Goal: Task Accomplishment & Management: Complete application form

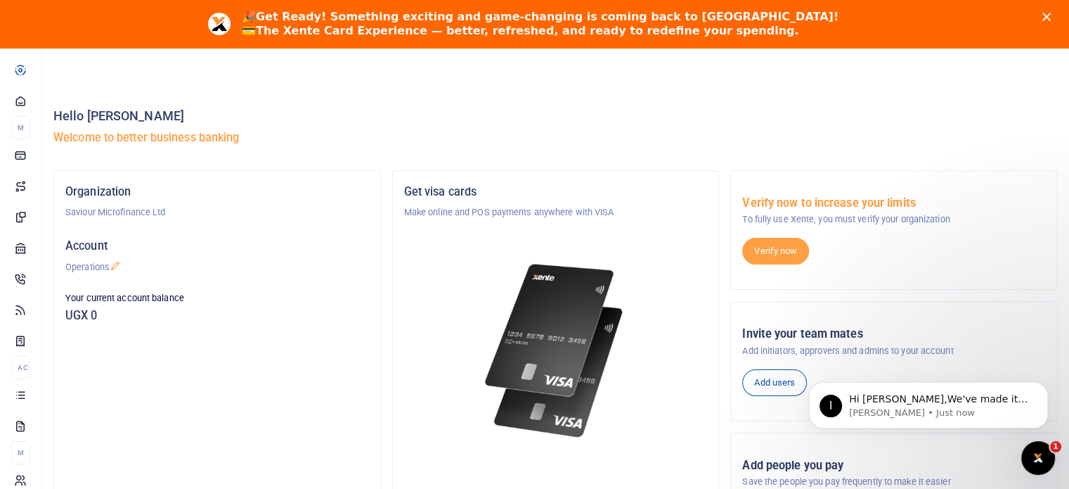
click at [1060, 24] on div "🎉 Get Ready! Something exciting and game-changing is coming back to Xente! 💳 Th…" at bounding box center [534, 24] width 1069 height 37
click at [1051, 17] on icon "Close" at bounding box center [1047, 17] width 8 height 8
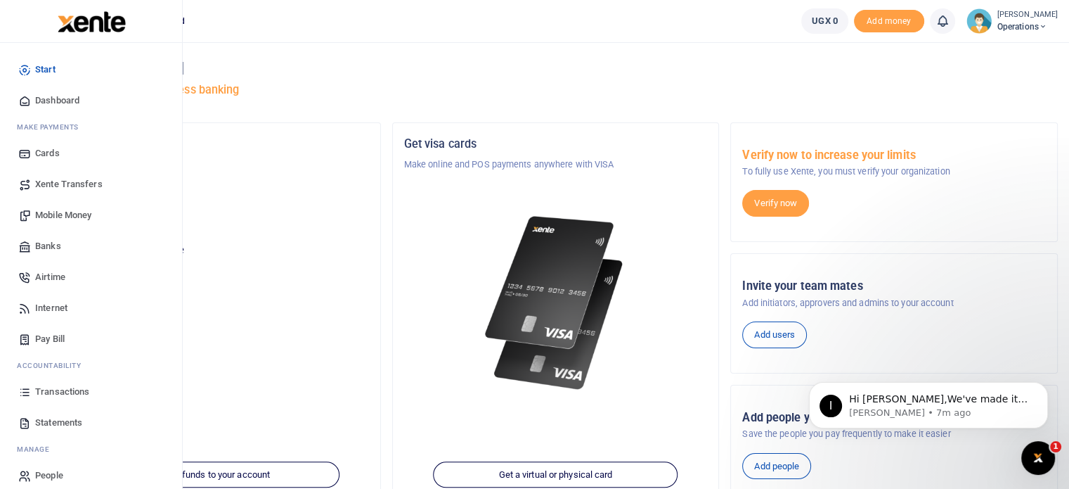
click at [49, 330] on link "Pay Bill" at bounding box center [91, 338] width 160 height 31
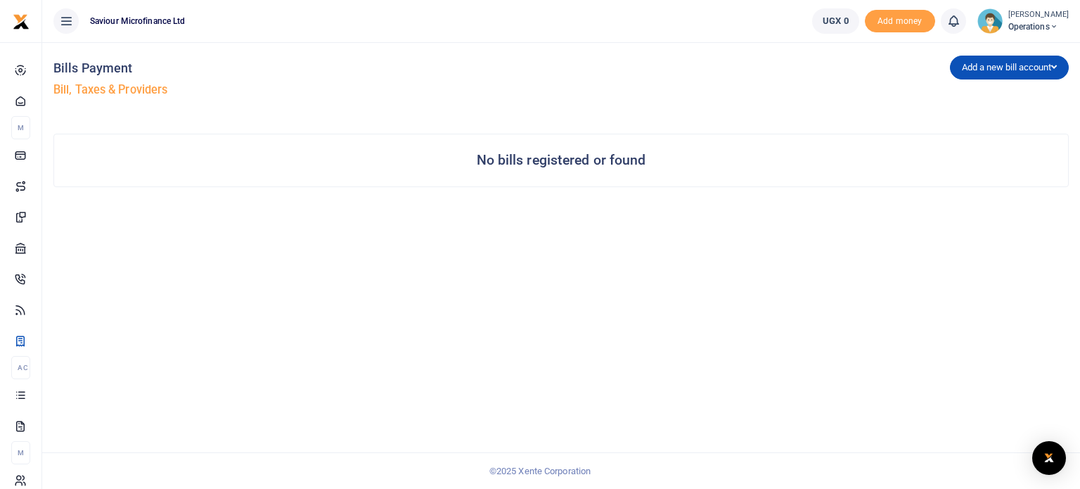
click at [990, 62] on div at bounding box center [540, 244] width 1080 height 489
click at [990, 72] on button "Add a new bill account" at bounding box center [1009, 68] width 119 height 24
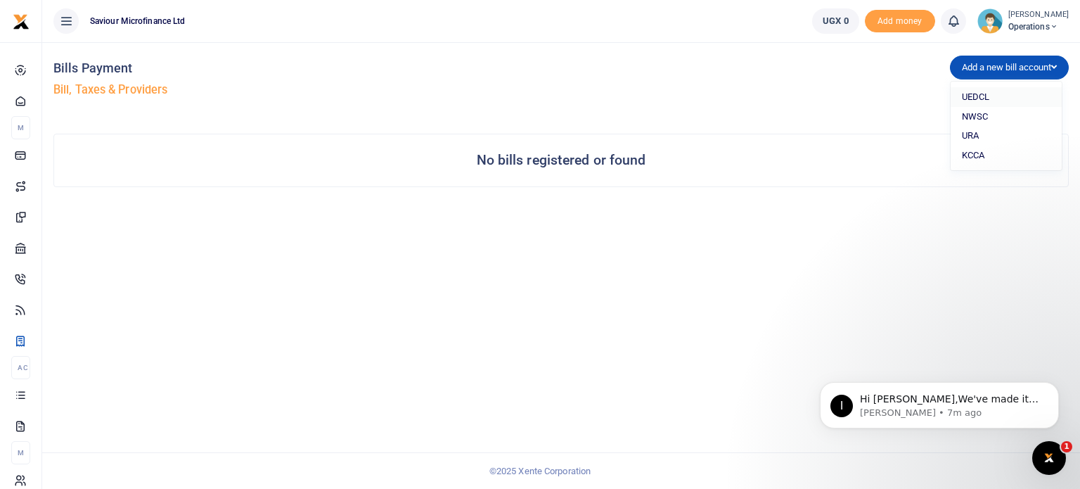
click at [987, 95] on link "UEDCL" at bounding box center [1006, 97] width 111 height 20
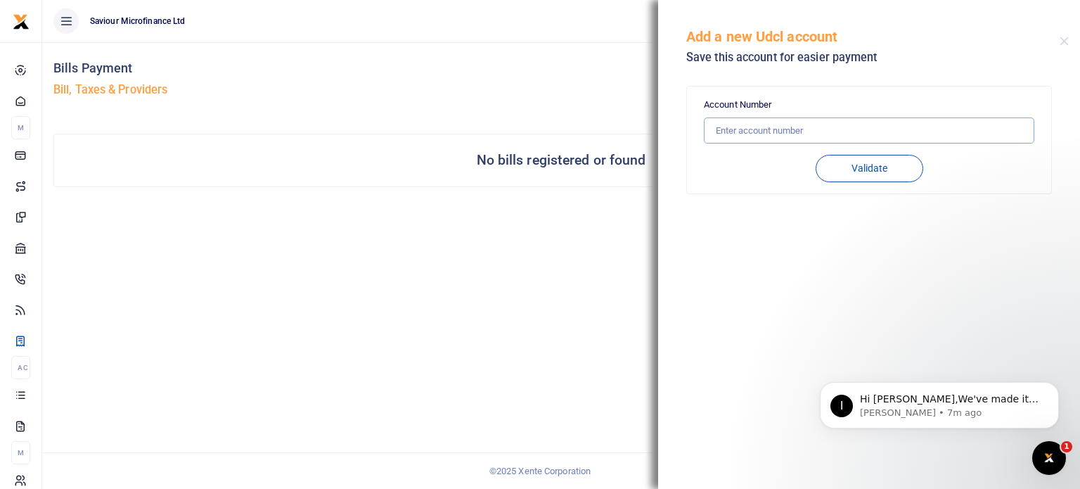
click at [786, 140] on input "text" at bounding box center [869, 130] width 330 height 27
type input "21280466"
click at [873, 168] on button "Validate" at bounding box center [870, 168] width 108 height 27
click at [874, 131] on input "21280466" at bounding box center [869, 130] width 330 height 27
drag, startPoint x: 804, startPoint y: 135, endPoint x: 570, endPoint y: 123, distance: 233.7
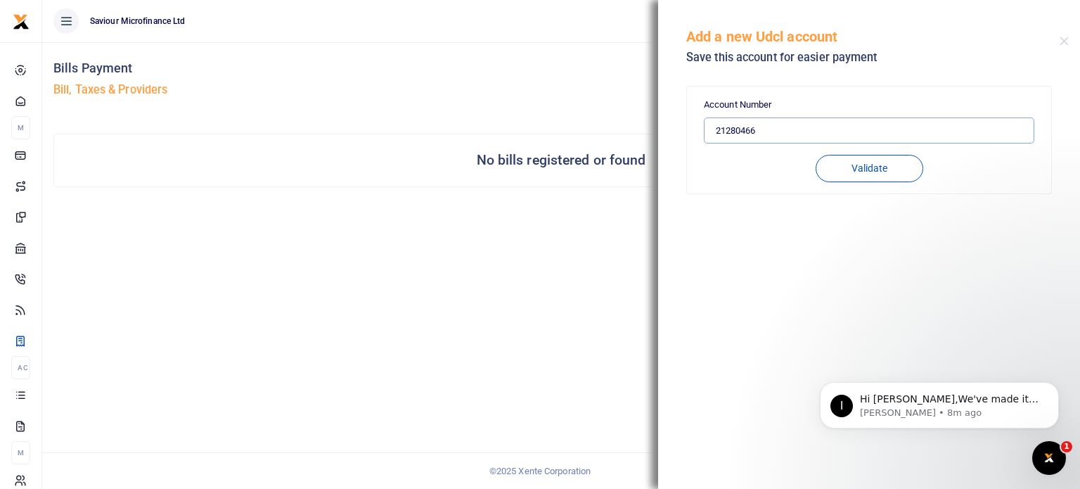
click at [570, 123] on div "Bills Payment Bill, Taxes & Providers Add a new bill account UEDCL NWSC URA KCC…" at bounding box center [540, 244] width 1080 height 489
click at [742, 128] on input "text" at bounding box center [869, 130] width 330 height 27
type input "6008511762"
click at [861, 167] on button "Validate" at bounding box center [870, 168] width 108 height 27
click at [836, 134] on input "6008511762" at bounding box center [869, 130] width 330 height 27
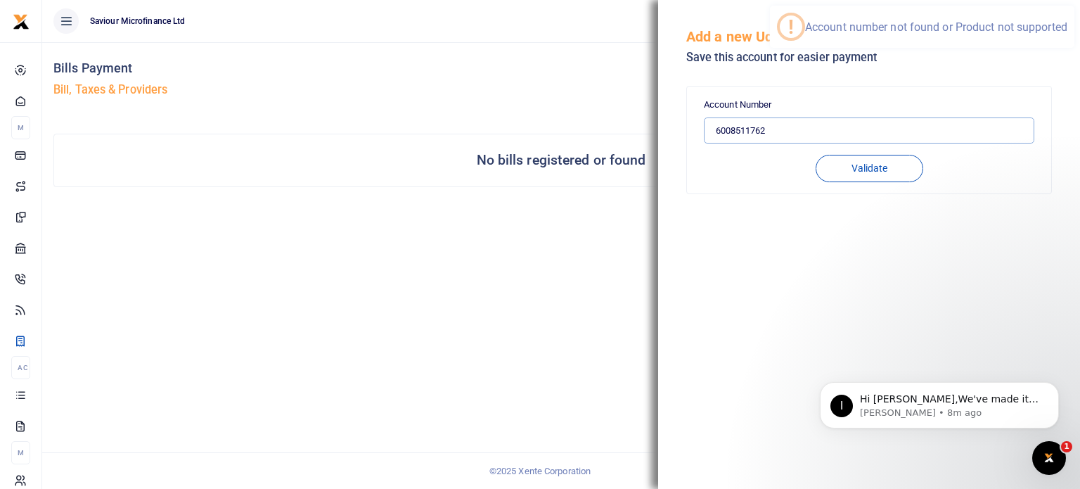
drag, startPoint x: 836, startPoint y: 134, endPoint x: 707, endPoint y: 134, distance: 128.7
click at [707, 134] on input "6008511762" at bounding box center [869, 130] width 330 height 27
click at [731, 136] on input "text" at bounding box center [869, 130] width 330 height 27
type input "04260185576"
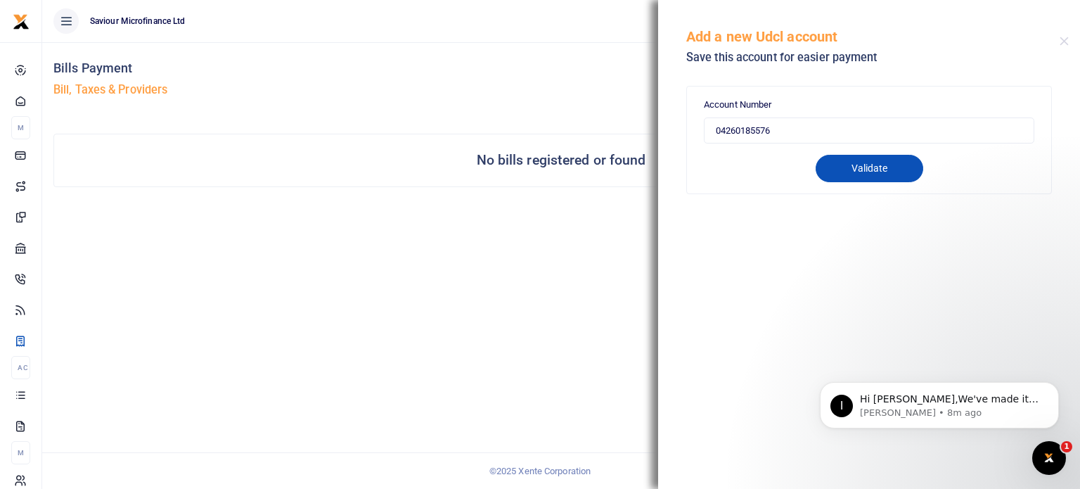
click at [861, 176] on button "Validate" at bounding box center [870, 168] width 108 height 27
type input "04260185576"
type input "[PERSON_NAME]"
type input "PREPAID"
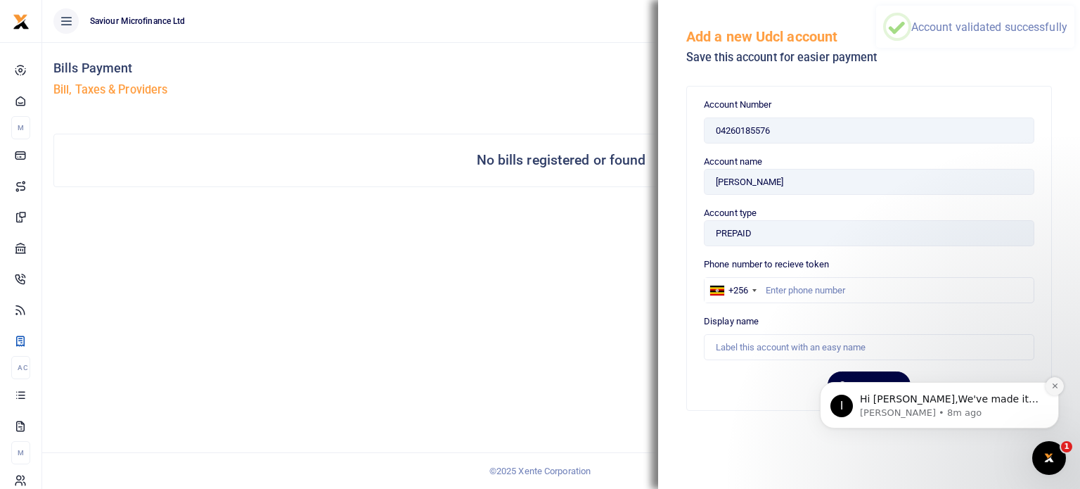
click at [1056, 384] on icon "Dismiss notification" at bounding box center [1054, 385] width 5 height 5
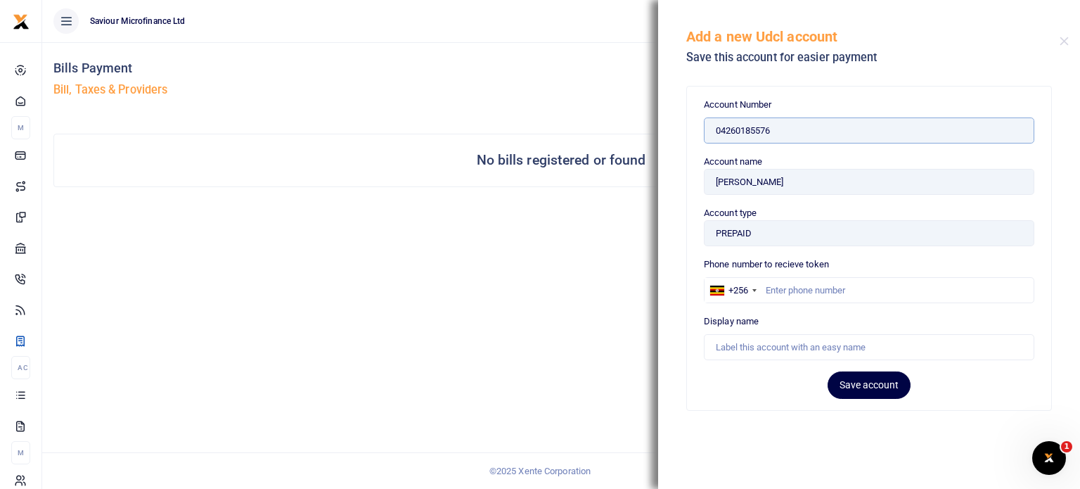
click at [818, 143] on input "04260185576" at bounding box center [869, 130] width 330 height 27
click at [813, 127] on input "04260185576" at bounding box center [869, 130] width 330 height 27
drag, startPoint x: 865, startPoint y: 186, endPoint x: 751, endPoint y: 186, distance: 113.9
click at [751, 186] on input "[PERSON_NAME]" at bounding box center [869, 182] width 330 height 27
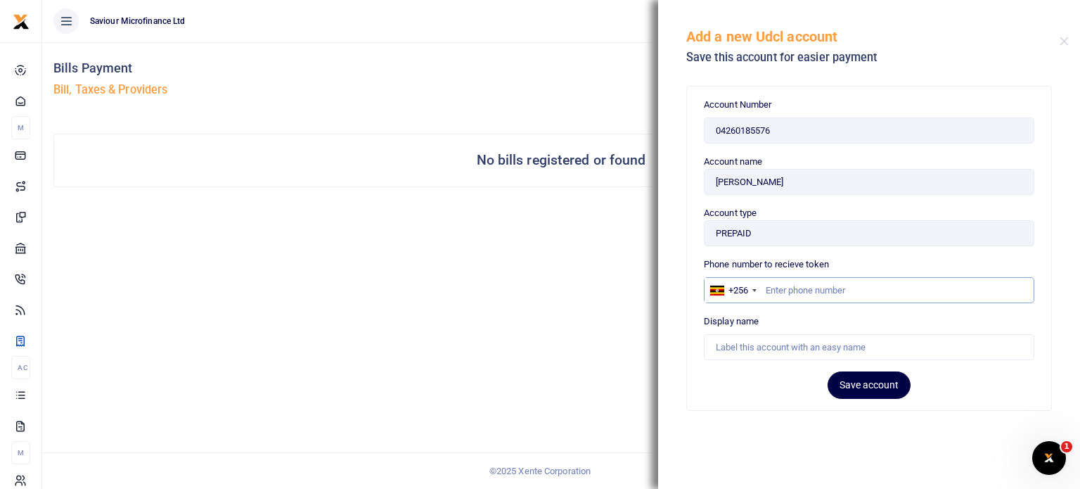
click at [825, 290] on input "text" at bounding box center [869, 290] width 330 height 27
drag, startPoint x: 791, startPoint y: 107, endPoint x: 684, endPoint y: 110, distance: 106.9
click at [684, 110] on div "Account Number 04260185576 Validating Account Number 04260185576 Account name […" at bounding box center [869, 259] width 422 height 363
copy label "Account Number"
drag, startPoint x: 709, startPoint y: 160, endPoint x: 667, endPoint y: 160, distance: 41.5
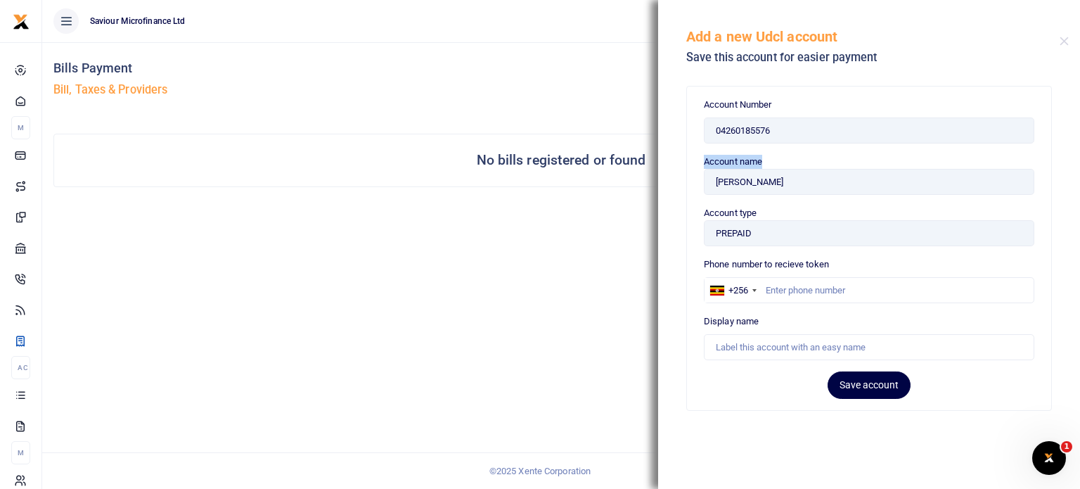
click at [667, 160] on div "Account Number 04260185576 Validating Account Number 04260185576 Account name […" at bounding box center [869, 259] width 422 height 363
copy label "Account name"
drag, startPoint x: 773, startPoint y: 211, endPoint x: 680, endPoint y: 208, distance: 93.6
click at [680, 208] on div "Account Number 04260185576 Validating Account Number 04260185576 Account name […" at bounding box center [869, 259] width 422 height 363
copy label "Account type"
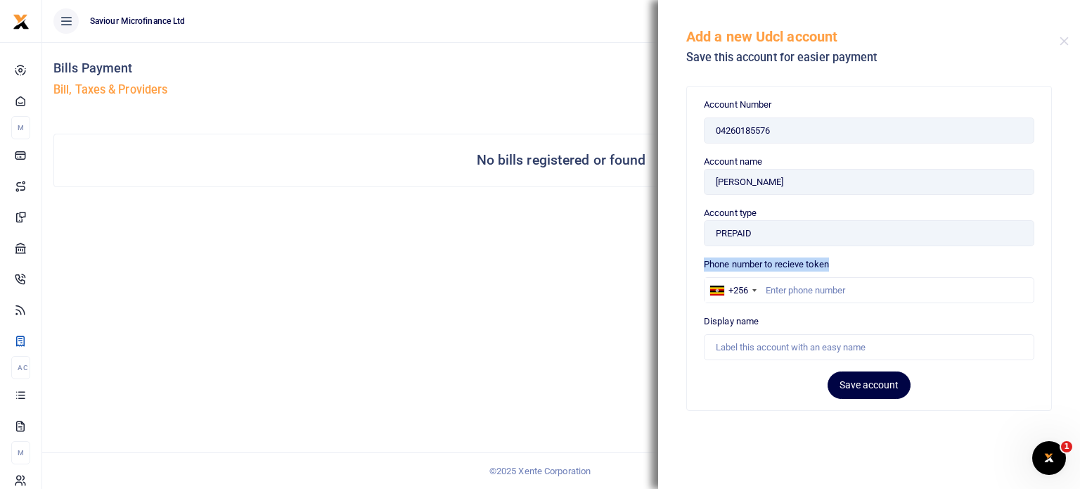
drag, startPoint x: 861, startPoint y: 263, endPoint x: 697, endPoint y: 269, distance: 163.9
click at [697, 269] on div "Account Number 04260185576 Validating Account Number 04260185576 Account name […" at bounding box center [869, 247] width 364 height 323
drag, startPoint x: 773, startPoint y: 320, endPoint x: 701, endPoint y: 322, distance: 72.4
click at [701, 322] on div "Account Number 04260185576 Validating Account Number 04260185576 Account name […" at bounding box center [869, 247] width 364 height 323
copy label "Display name"
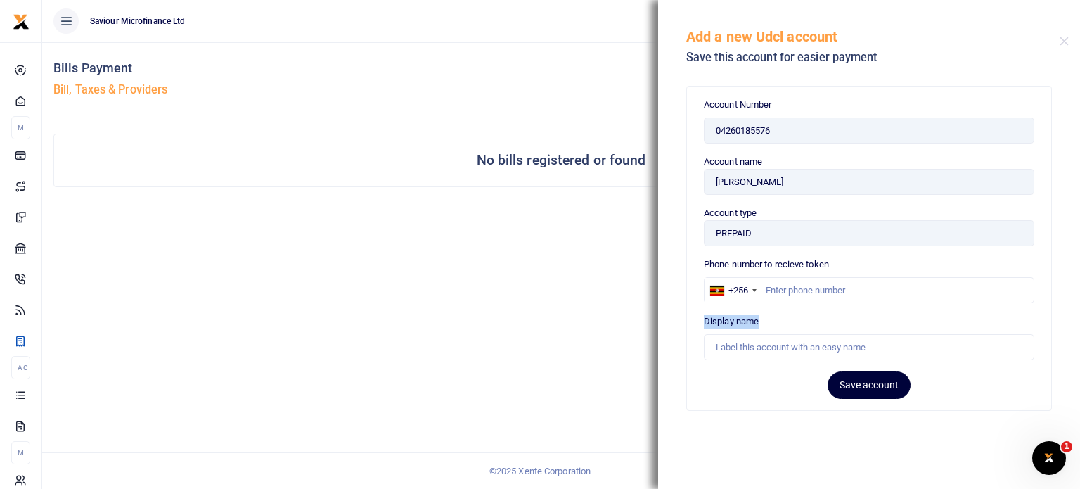
click at [856, 380] on button "Save account" at bounding box center [869, 384] width 83 height 27
click at [809, 295] on input "text" at bounding box center [869, 290] width 330 height 27
type input "751772772"
click at [813, 347] on input "text" at bounding box center [869, 347] width 330 height 27
type input "[PERSON_NAME]"
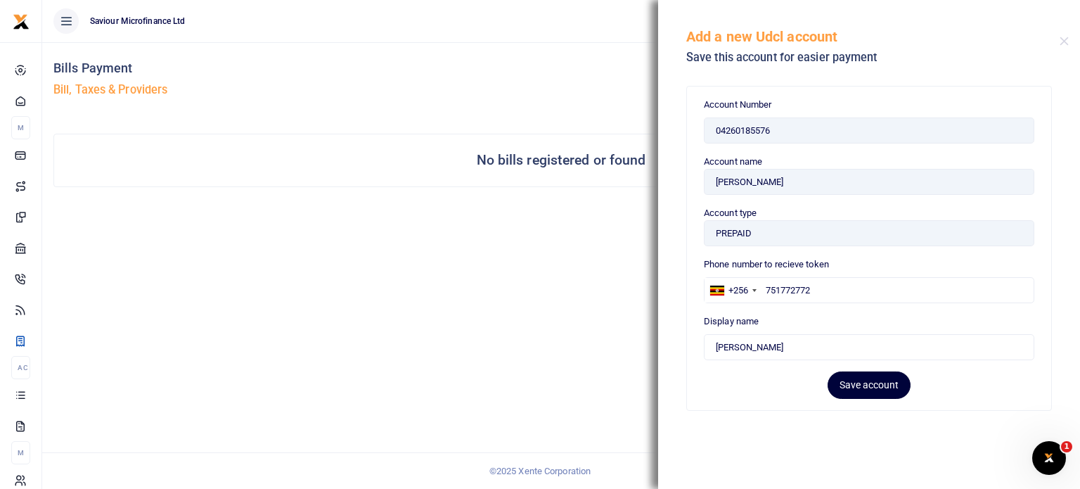
click at [847, 379] on button "Save account" at bounding box center [869, 384] width 83 height 27
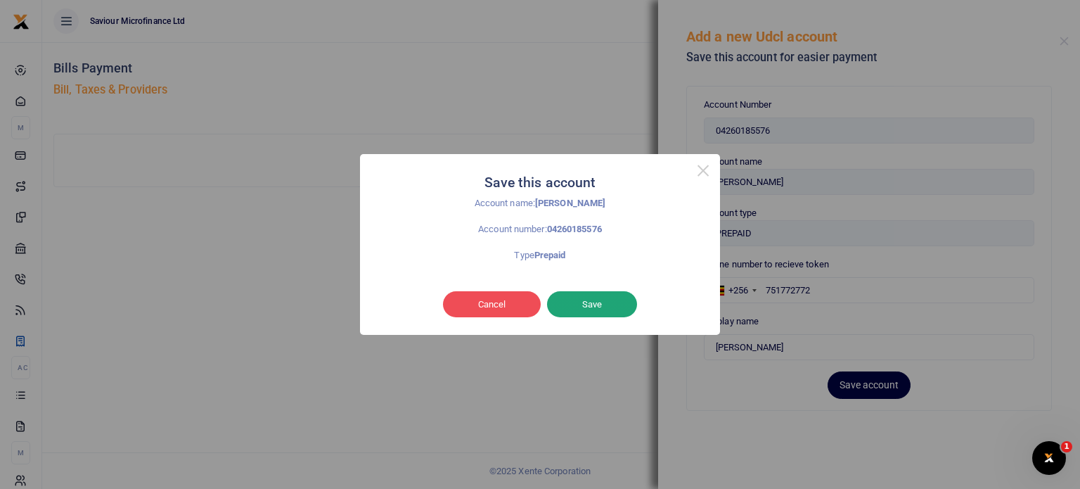
click at [573, 300] on button "Save" at bounding box center [592, 304] width 90 height 27
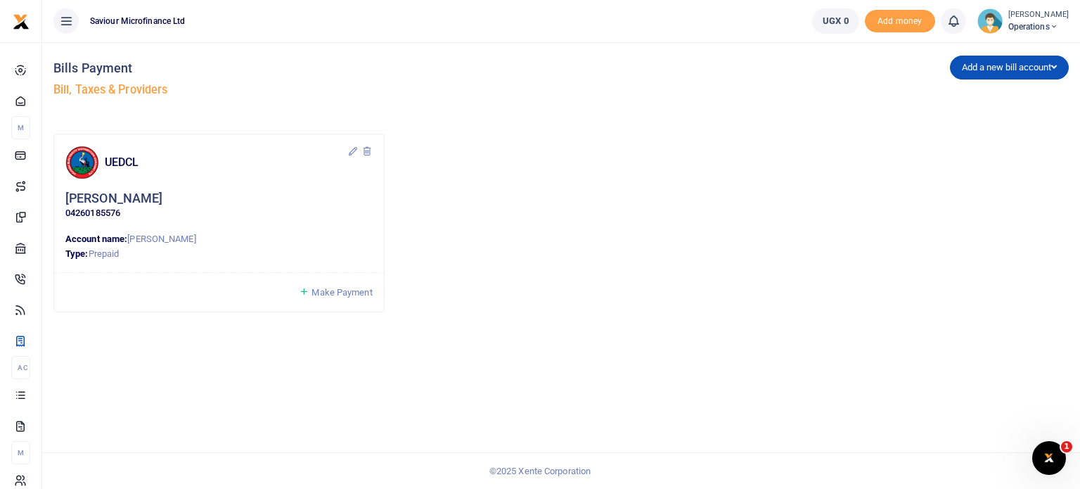
click at [345, 153] on div "UEDCL" at bounding box center [206, 163] width 282 height 34
click at [353, 150] on icon at bounding box center [352, 151] width 11 height 11
click at [534, 181] on div "UEDCL Pierre 04260185576 Account name: Wilhemina Otuma Okumu Type: Prepaid Make…" at bounding box center [561, 229] width 1027 height 190
click at [346, 294] on span "Make Payment" at bounding box center [341, 292] width 60 height 11
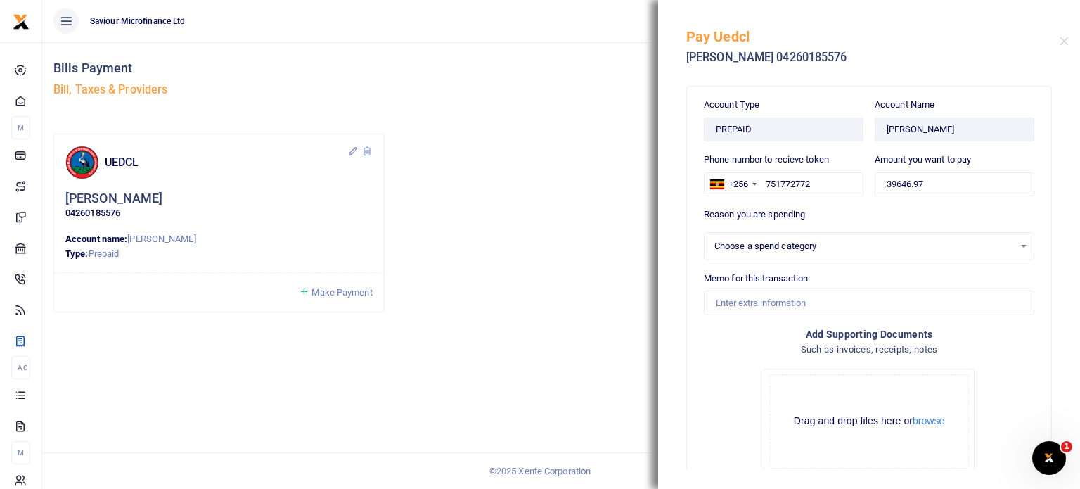
select select
click at [862, 240] on div "No options available." at bounding box center [864, 246] width 300 height 14
click at [1011, 247] on div "No options available." at bounding box center [868, 245] width 329 height 15
click at [804, 292] on input "Memo for this transaction" at bounding box center [869, 302] width 330 height 24
drag, startPoint x: 979, startPoint y: 157, endPoint x: 865, endPoint y: 160, distance: 113.9
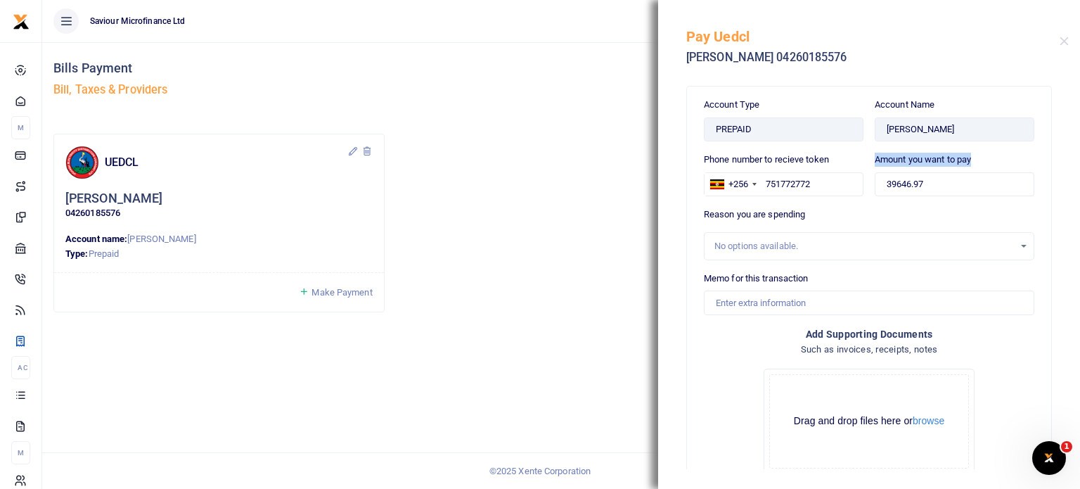
click at [869, 160] on div "Amount you want to pay 39646.97" at bounding box center [954, 180] width 171 height 55
copy label "Amount you want to pay"
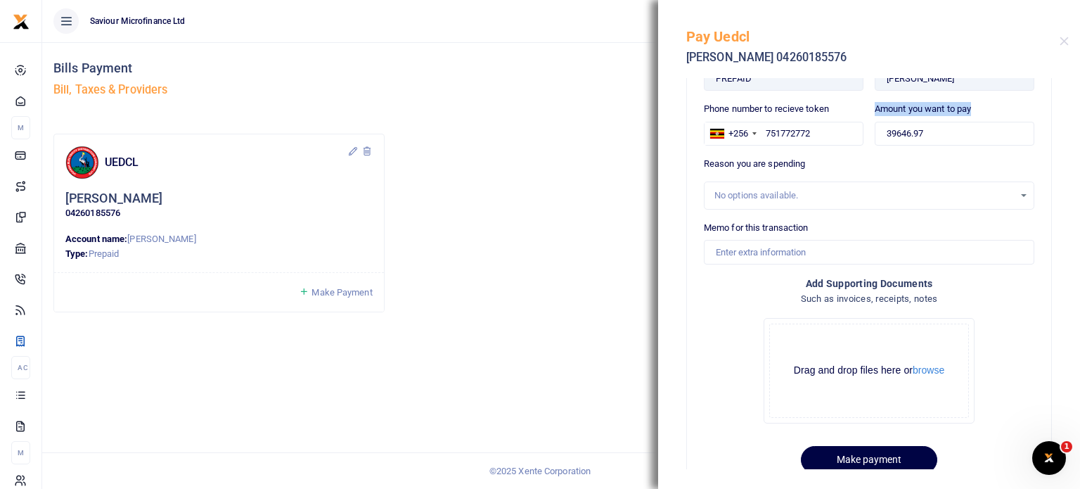
scroll to position [87, 0]
